Goal: Transaction & Acquisition: Obtain resource

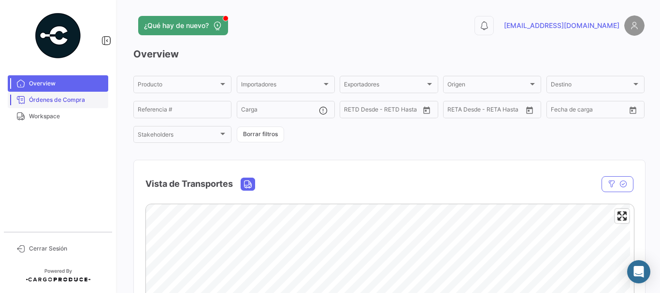
click at [47, 98] on span "Órdenes de Compra" at bounding box center [66, 100] width 75 height 9
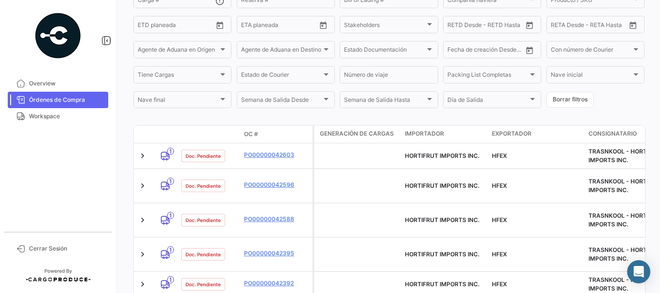
scroll to position [184, 0]
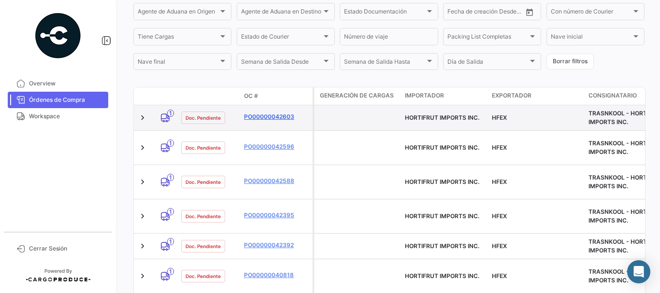
click at [276, 115] on link "PO00000042603" at bounding box center [276, 117] width 65 height 9
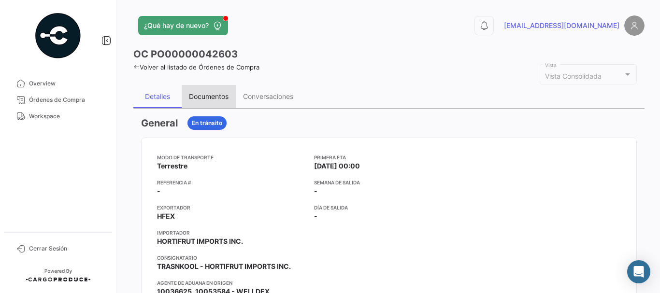
click at [209, 95] on div "Documentos" at bounding box center [209, 96] width 40 height 8
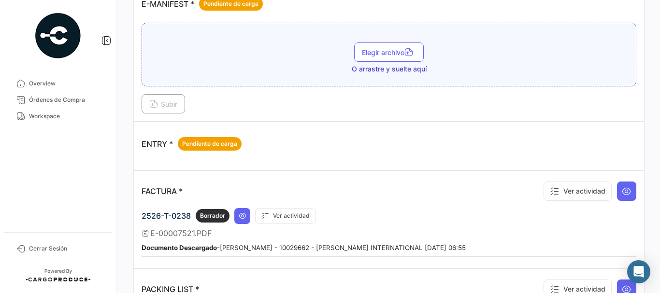
scroll to position [773, 0]
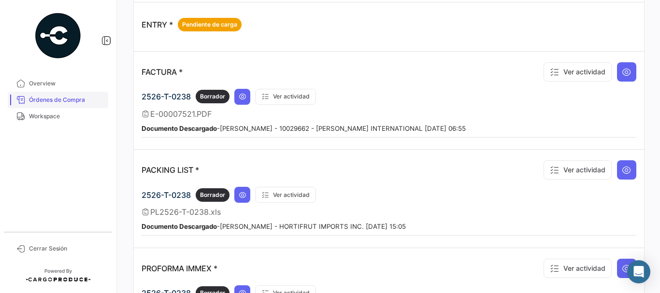
click at [33, 99] on span "Órdenes de Compra" at bounding box center [66, 100] width 75 height 9
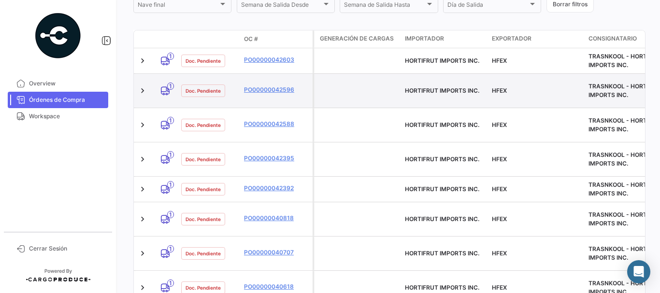
scroll to position [193, 0]
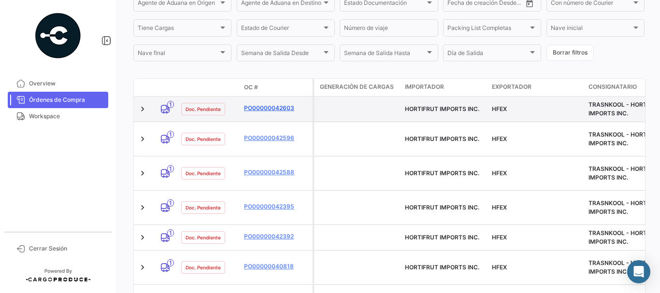
click at [269, 106] on link "PO00000042603" at bounding box center [276, 108] width 65 height 9
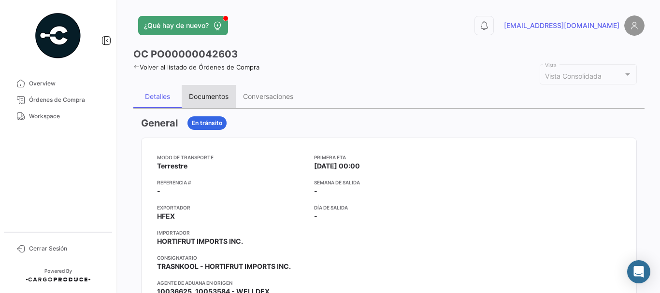
click at [208, 99] on div "Documentos" at bounding box center [209, 96] width 40 height 8
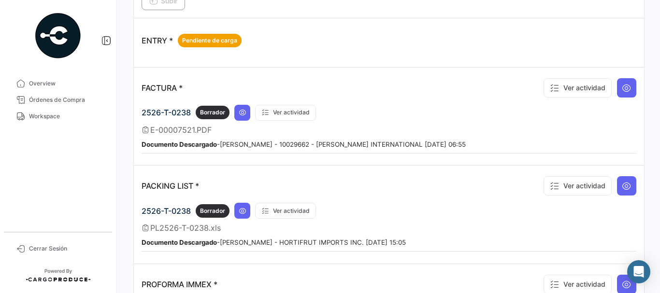
scroll to position [773, 0]
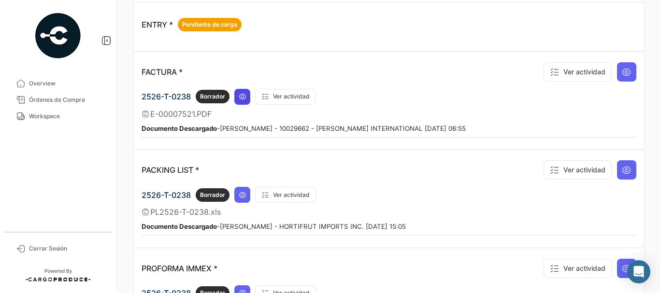
click at [244, 96] on icon at bounding box center [243, 97] width 8 height 8
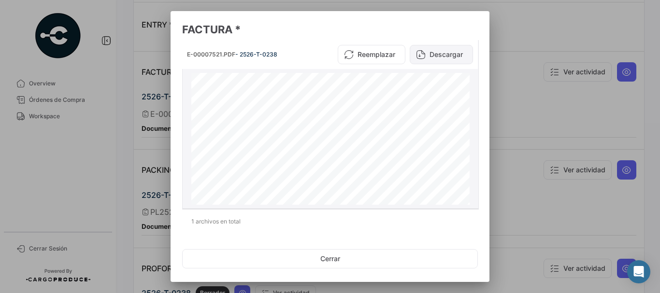
click at [446, 61] on button "Descargar" at bounding box center [441, 54] width 63 height 19
click at [605, 23] on div at bounding box center [330, 146] width 660 height 293
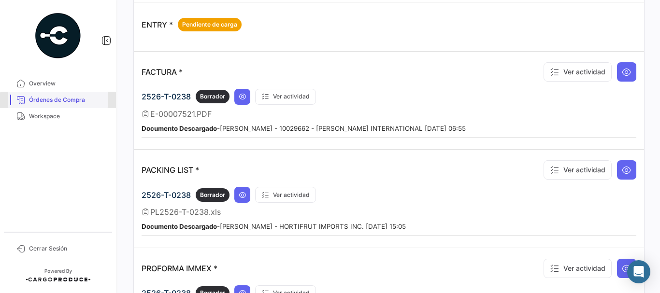
click at [75, 102] on span "Órdenes de Compra" at bounding box center [66, 100] width 75 height 9
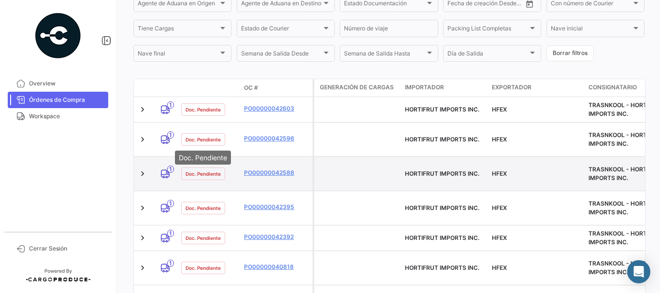
scroll to position [193, 0]
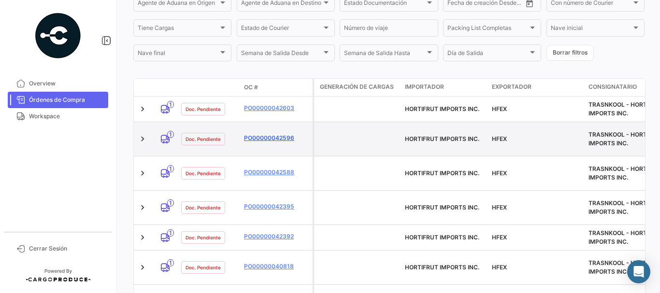
click at [256, 134] on link "PO00000042596" at bounding box center [276, 138] width 65 height 9
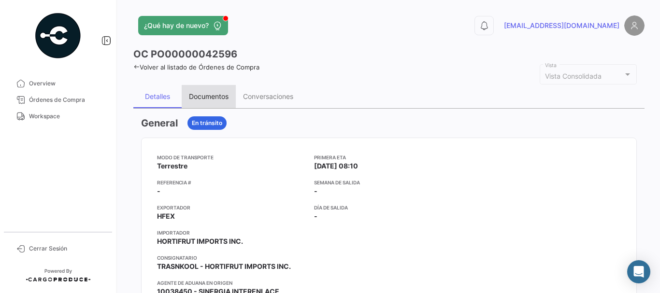
click at [197, 98] on div "Documentos" at bounding box center [209, 96] width 40 height 8
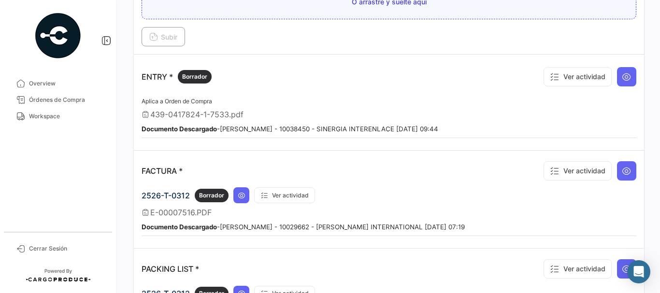
scroll to position [724, 0]
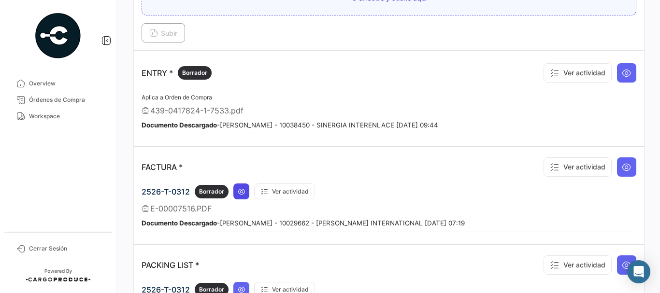
click at [245, 192] on icon at bounding box center [242, 192] width 8 height 8
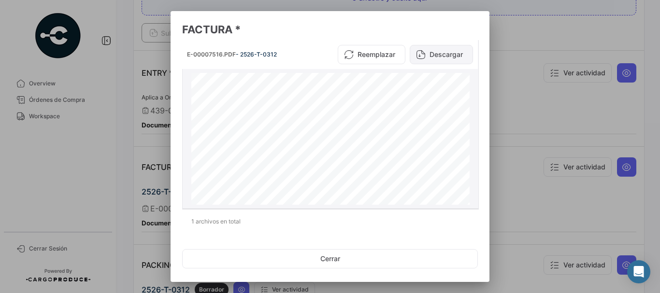
click at [437, 56] on button "Descargar" at bounding box center [441, 54] width 63 height 19
drag, startPoint x: 494, startPoint y: 126, endPoint x: 504, endPoint y: 125, distance: 10.6
click at [494, 126] on div at bounding box center [330, 146] width 660 height 293
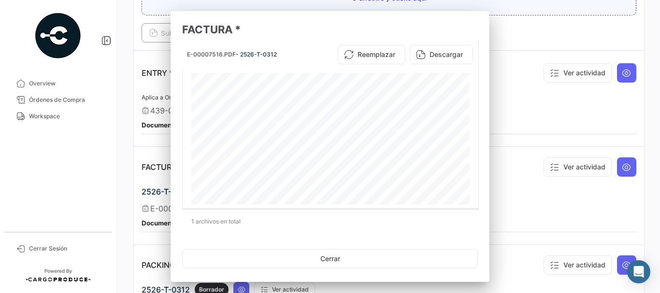
click at [514, 123] on div "Documento Descargado - [PERSON_NAME] - 10038450 - SINERGIA INTERENLACE [DATE] 0…" at bounding box center [389, 125] width 495 height 10
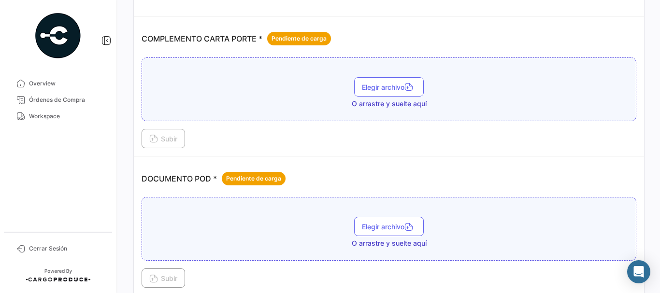
scroll to position [0, 0]
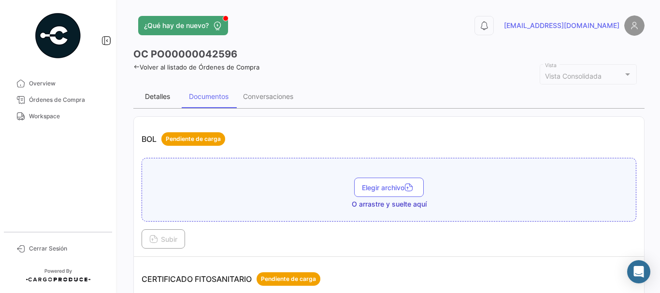
click at [158, 93] on div "Detalles" at bounding box center [157, 96] width 25 height 8
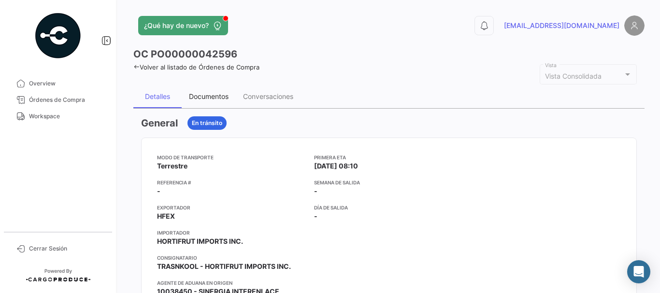
click at [213, 90] on div "Documentos" at bounding box center [209, 96] width 54 height 23
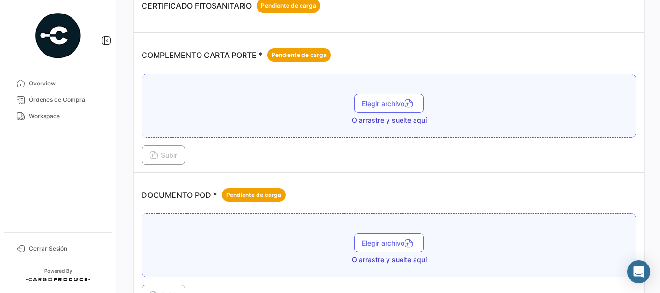
scroll to position [290, 0]
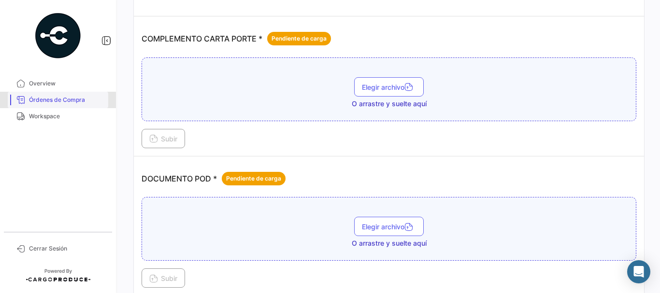
drag, startPoint x: 38, startPoint y: 99, endPoint x: 172, endPoint y: 3, distance: 165.1
click at [39, 99] on span "Órdenes de Compra" at bounding box center [66, 100] width 75 height 9
